Goal: Information Seeking & Learning: Learn about a topic

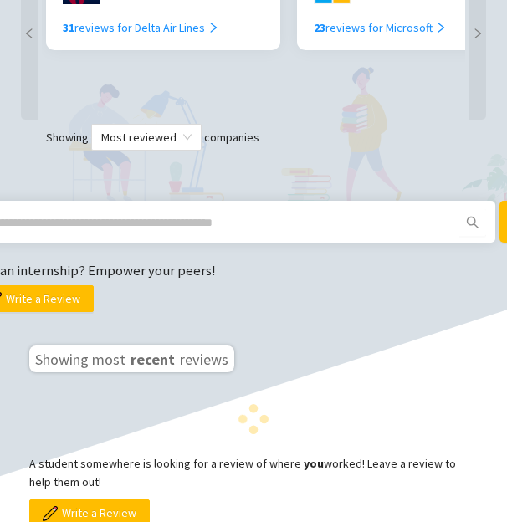
scroll to position [786, 0]
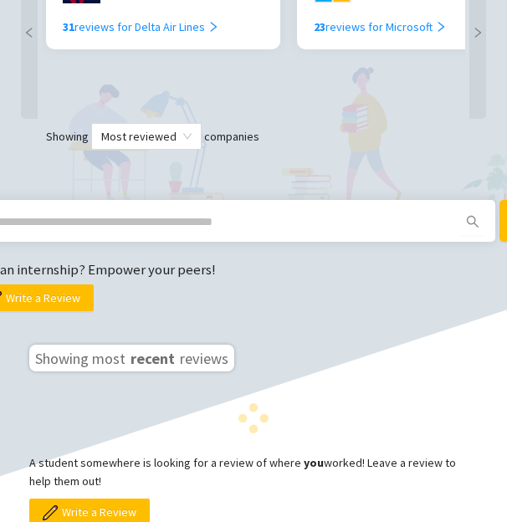
click at [286, 208] on span at bounding box center [219, 221] width 481 height 27
click at [274, 215] on input "text" at bounding box center [212, 221] width 447 height 18
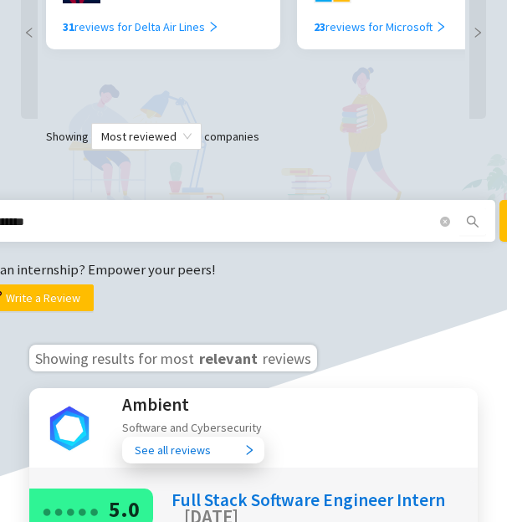
type input "********"
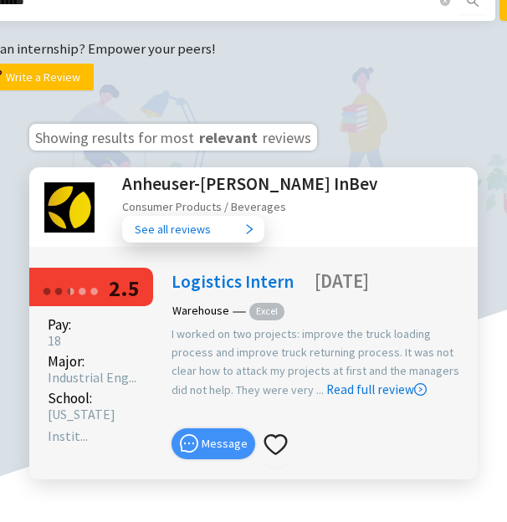
scroll to position [1007, 0]
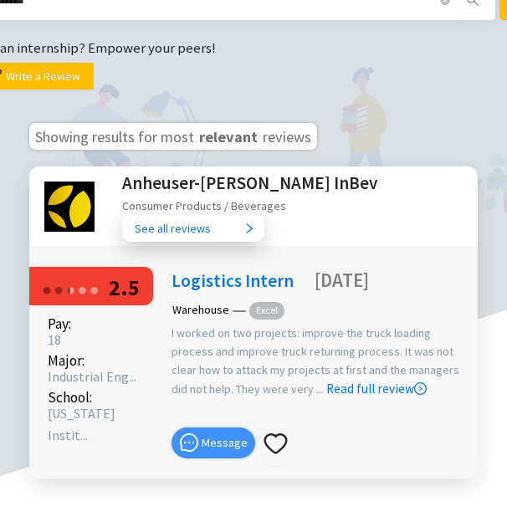
click at [237, 190] on h2 "Anheuser-[PERSON_NAME] InBev" at bounding box center [249, 183] width 255 height 28
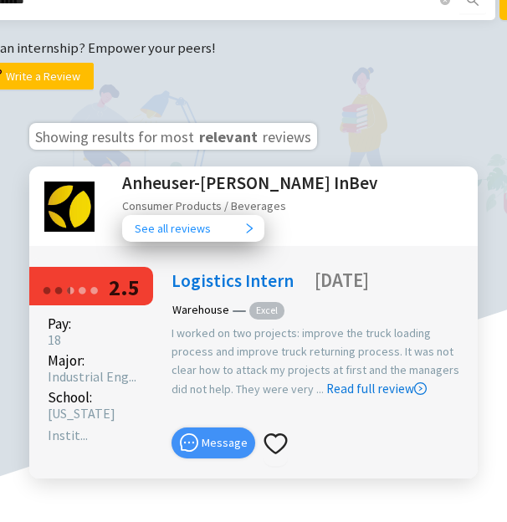
click at [233, 222] on span "See all reviews" at bounding box center [189, 228] width 109 height 18
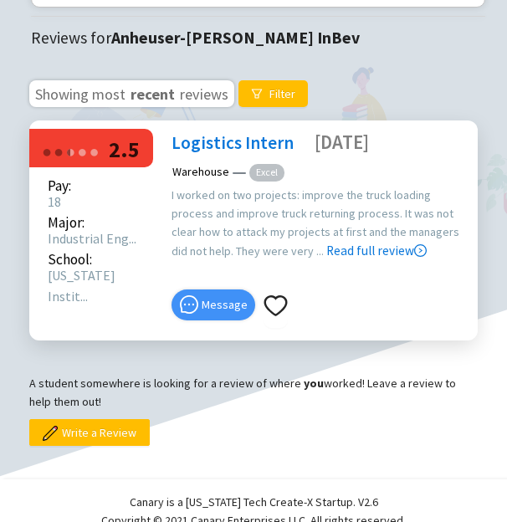
scroll to position [455, 0]
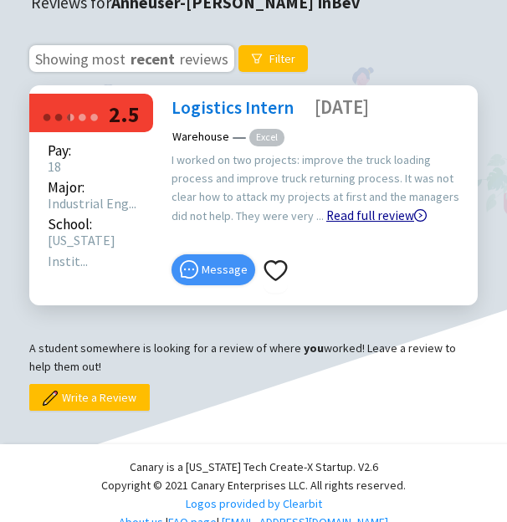
click at [326, 204] on link "Read full review" at bounding box center [376, 173] width 100 height 99
